Goal: Transaction & Acquisition: Purchase product/service

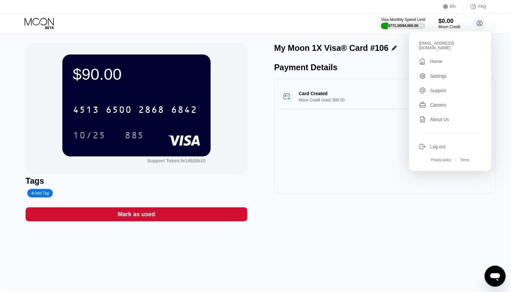
click at [445, 24] on div "$0.00" at bounding box center [450, 20] width 22 height 7
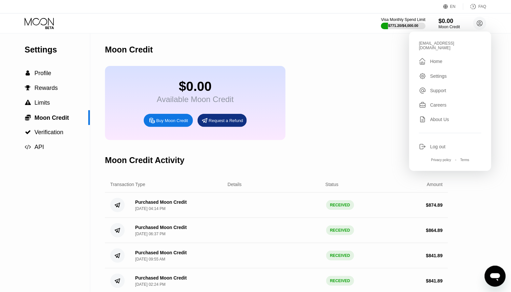
click at [345, 65] on div "Moon Credit" at bounding box center [276, 49] width 343 height 33
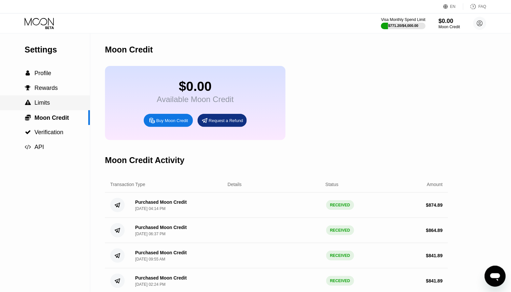
click at [52, 105] on div " Limits" at bounding box center [45, 102] width 90 height 7
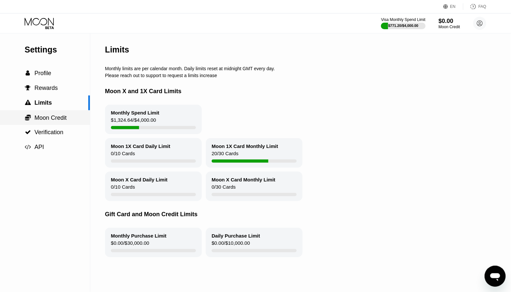
click at [74, 114] on div " Moon Credit" at bounding box center [45, 117] width 90 height 7
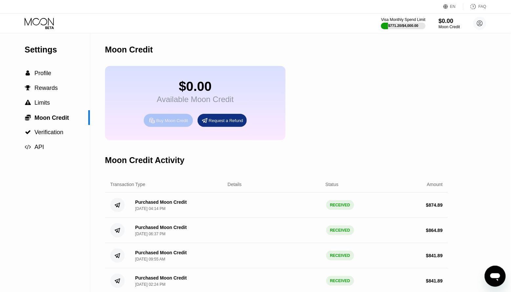
click at [177, 121] on div "Buy Moon Credit" at bounding box center [172, 121] width 32 height 6
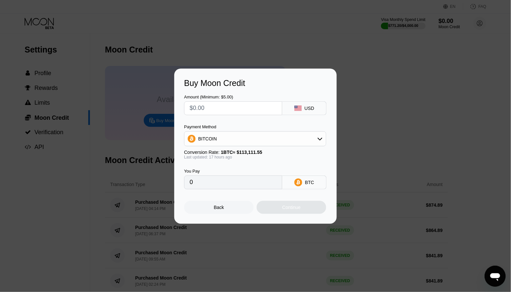
click at [217, 107] on input "text" at bounding box center [233, 108] width 87 height 13
type input "$8"
type input "0.00007105"
type input "$88"
type input "0.00078152"
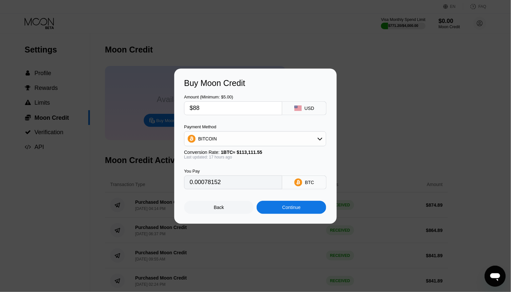
type input "$884"
type input "0.00785063"
type input "$884.8"
type input "0.00785773"
type input "$884.89"
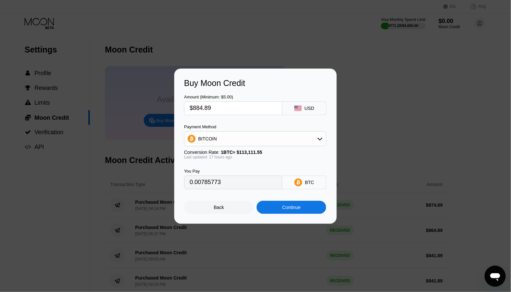
type input "0.00785853"
type input "$884.89"
click at [226, 142] on div "BITCOIN" at bounding box center [256, 138] width 142 height 13
click at [221, 169] on span "USDT on TRON" at bounding box center [216, 171] width 33 height 5
type input "893.83"
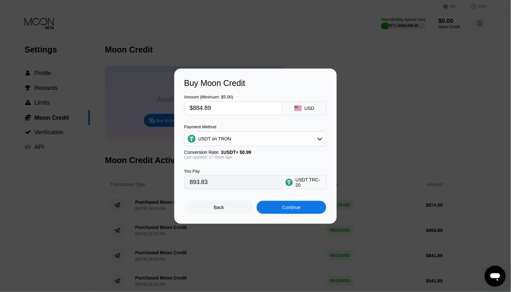
click at [287, 209] on div "Continue" at bounding box center [291, 207] width 18 height 5
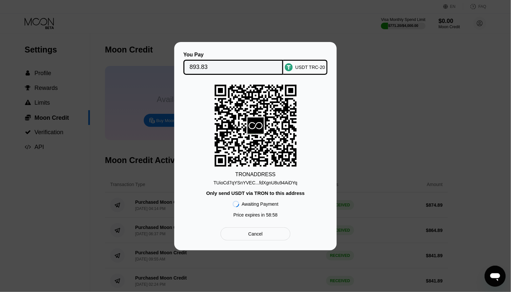
click at [201, 67] on input "893.83" at bounding box center [234, 67] width 88 height 13
click at [222, 183] on div "TUioCd7qYSnYVEC...fdXgnU8u94AiDYq" at bounding box center [256, 182] width 84 height 5
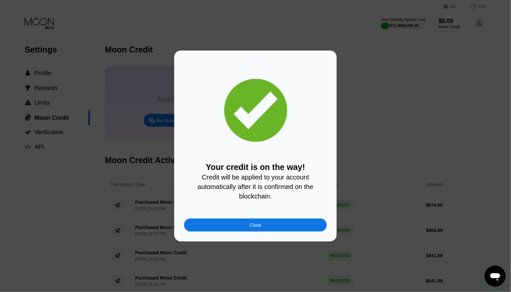
click at [240, 227] on div "Close" at bounding box center [255, 225] width 143 height 13
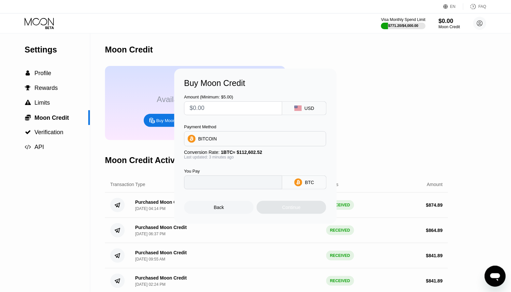
type input "0"
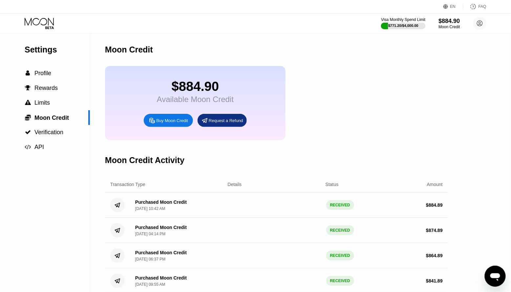
click at [45, 22] on icon at bounding box center [40, 23] width 31 height 11
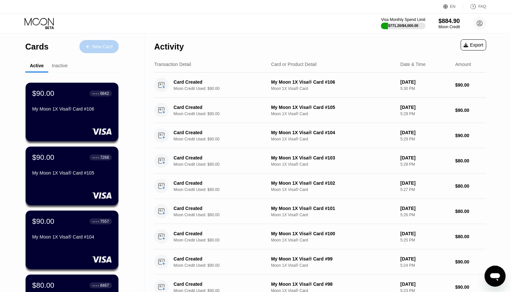
click at [104, 49] on div "New Card" at bounding box center [102, 47] width 20 height 6
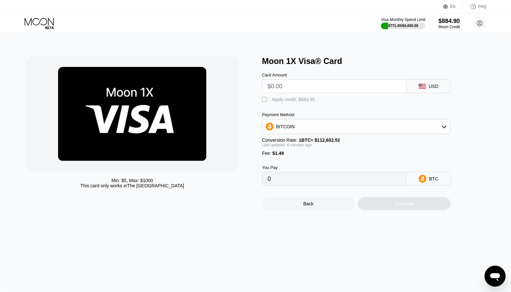
type input "$9"
type input "0.00009313"
type input "$90"
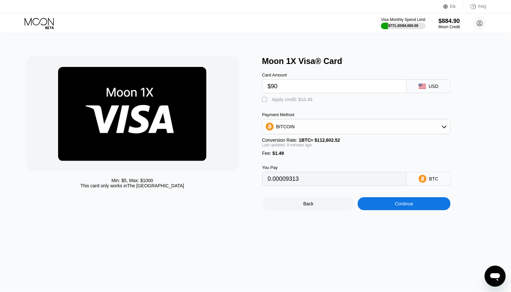
type input "0.00081219"
type input "$90"
click at [277, 100] on div "Apply credit: $91.49" at bounding box center [292, 99] width 41 height 5
type input "0"
click at [397, 201] on div "Continue" at bounding box center [404, 203] width 93 height 13
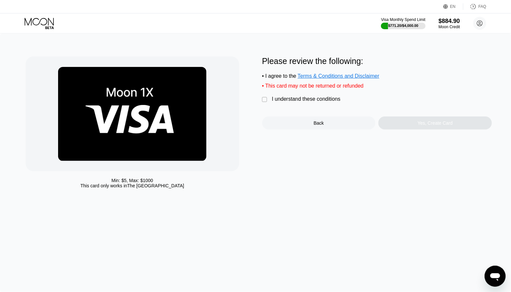
click at [312, 98] on div "I understand these conditions" at bounding box center [306, 99] width 69 height 6
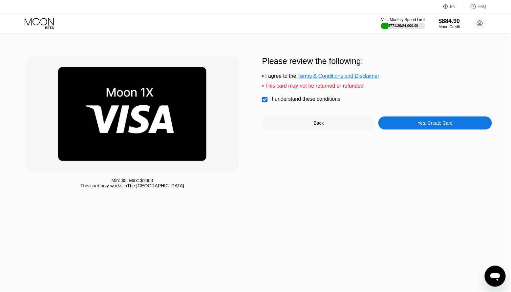
click at [404, 126] on div "Yes, Create Card" at bounding box center [436, 123] width 114 height 13
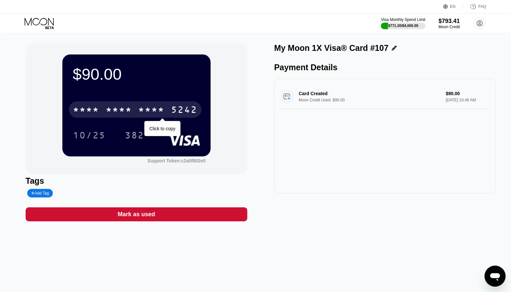
click at [117, 111] on div "* * * *" at bounding box center [119, 110] width 26 height 11
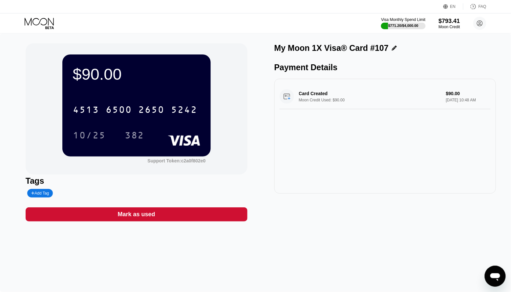
click at [34, 25] on icon at bounding box center [39, 22] width 29 height 8
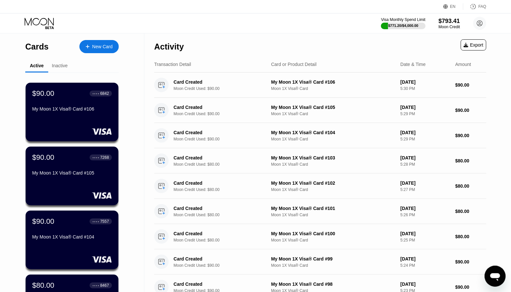
click at [99, 47] on div "New Card" at bounding box center [102, 47] width 20 height 6
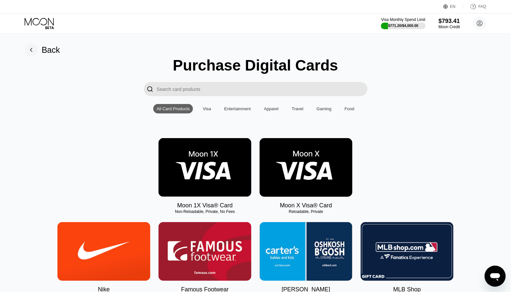
click at [224, 166] on img at bounding box center [205, 167] width 93 height 59
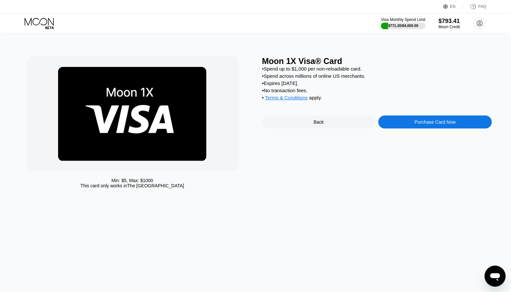
click at [445, 123] on div "Purchase Card Now" at bounding box center [435, 122] width 41 height 5
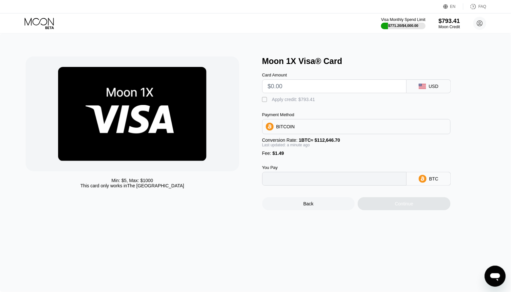
type input "0"
click at [286, 84] on input "text" at bounding box center [334, 86] width 133 height 13
type input "$9"
type input "0.00009313"
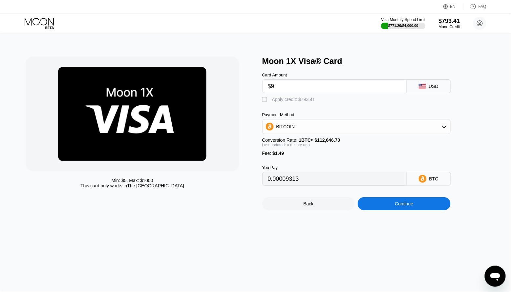
type input "$90"
type input "0.00081219"
type input "$90"
click at [276, 101] on div "Apply credit: $91.49" at bounding box center [292, 99] width 41 height 5
type input "0"
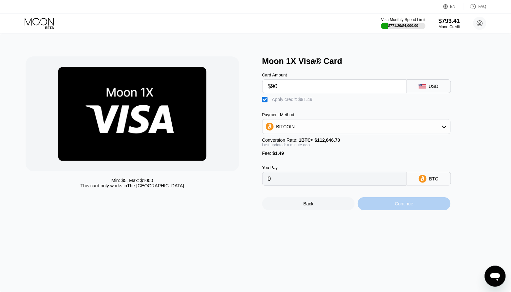
click at [392, 203] on div "Continue" at bounding box center [404, 203] width 93 height 13
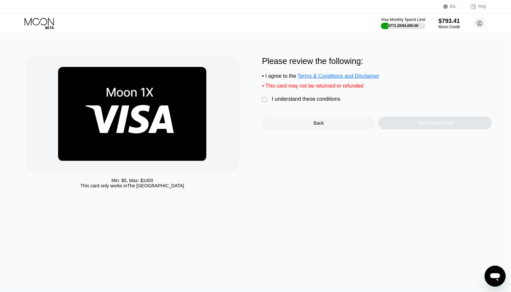
click at [300, 101] on div "I understand these conditions" at bounding box center [306, 99] width 69 height 6
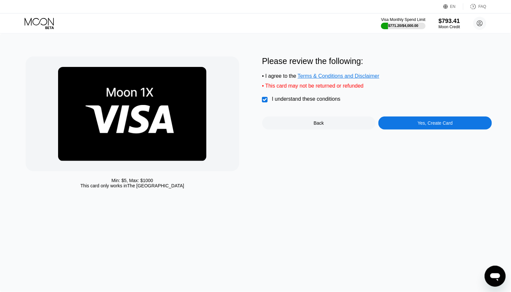
click at [423, 121] on div "Yes, Create Card" at bounding box center [435, 123] width 35 height 5
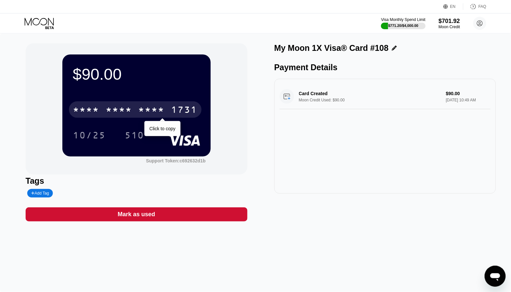
click at [179, 108] on div "1731" at bounding box center [184, 110] width 26 height 11
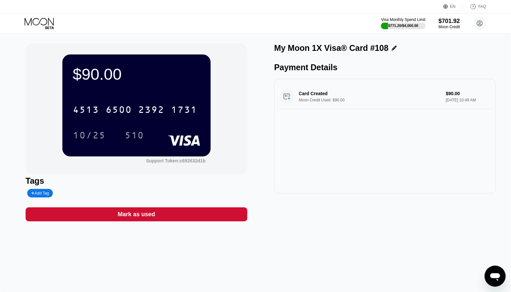
click at [45, 19] on icon at bounding box center [40, 23] width 31 height 11
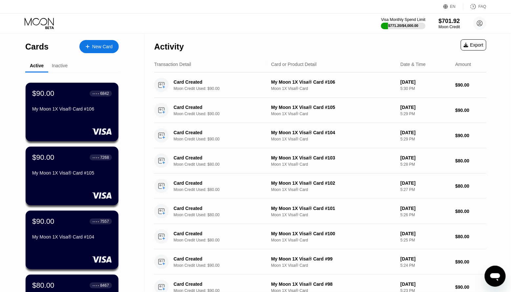
click at [108, 46] on div "New Card" at bounding box center [102, 47] width 20 height 6
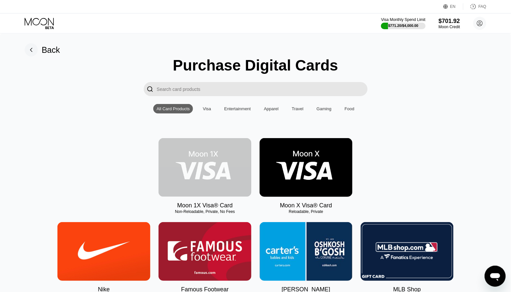
click at [190, 181] on img at bounding box center [205, 167] width 93 height 59
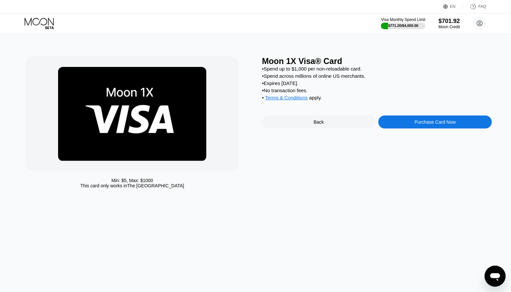
click at [432, 120] on div "Purchase Card Now" at bounding box center [436, 122] width 114 height 13
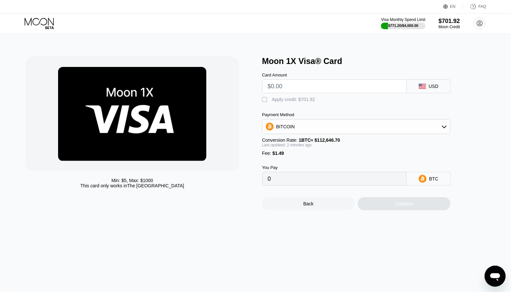
click at [292, 91] on input "text" at bounding box center [334, 86] width 133 height 13
type input "$9"
type input "0.00009313"
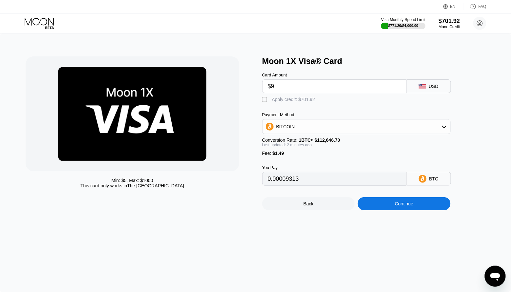
type input "$90"
type input "0.00081219"
type input "$90"
click at [268, 99] on div "" at bounding box center [265, 100] width 7 height 7
type input "0"
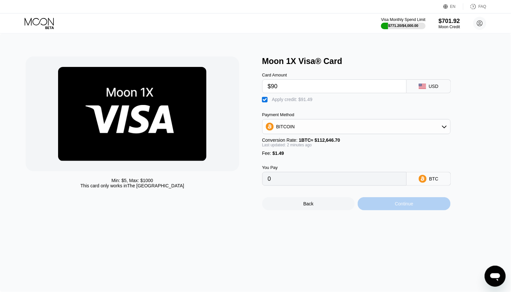
click at [404, 207] on div "Continue" at bounding box center [404, 203] width 18 height 5
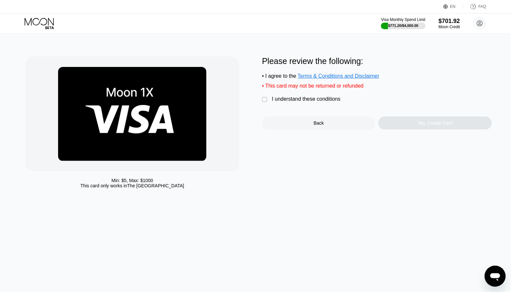
click at [286, 100] on div "I understand these conditions" at bounding box center [306, 99] width 69 height 6
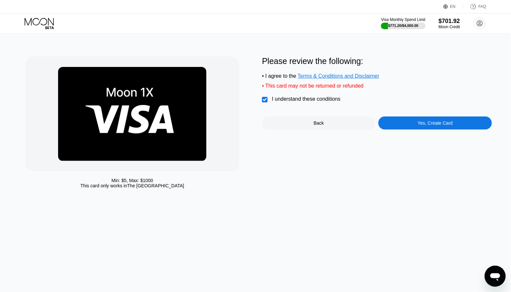
click at [455, 124] on div "Yes, Create Card" at bounding box center [436, 123] width 114 height 13
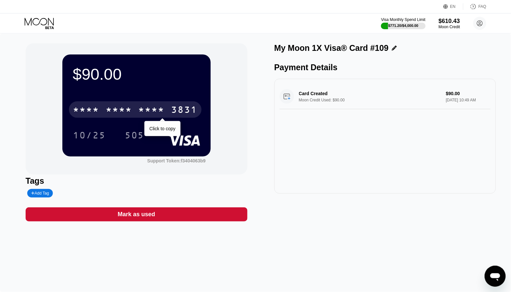
click at [102, 110] on div "* * * * * * * * * * * * 3831" at bounding box center [135, 109] width 133 height 16
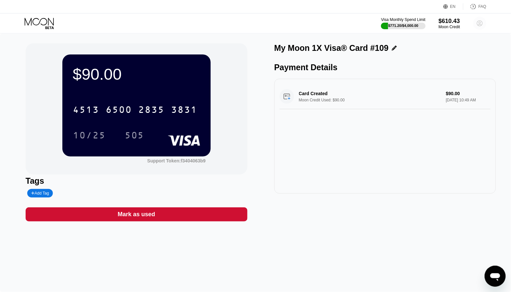
click at [478, 23] on circle at bounding box center [480, 23] width 13 height 13
